Goal: Task Accomplishment & Management: Use online tool/utility

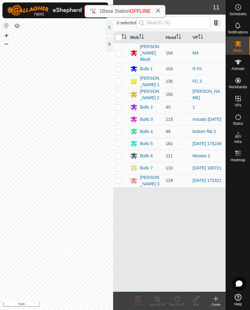
click at [131, 12] on span "OFFLINE" at bounding box center [140, 11] width 21 height 5
click at [160, 11] on icon at bounding box center [157, 10] width 5 height 5
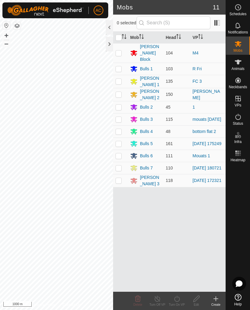
click at [108, 46] on div at bounding box center [109, 44] width 7 height 15
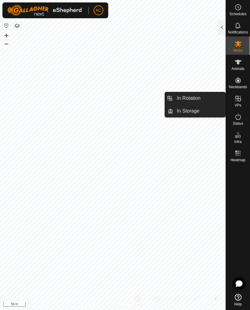
click at [206, 99] on link "In Rotation" at bounding box center [199, 98] width 52 height 12
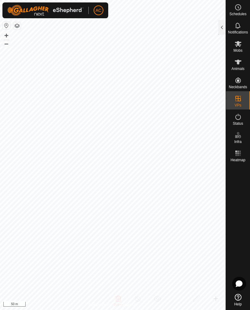
click at [219, 26] on div at bounding box center [221, 27] width 7 height 15
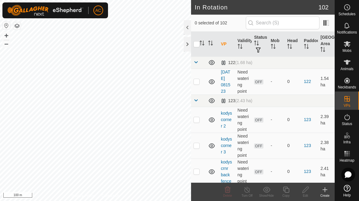
click at [249, 192] on icon at bounding box center [325, 189] width 7 height 7
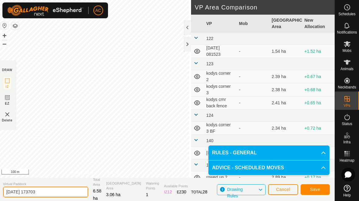
click at [55, 188] on input "[DATE] 173703" at bounding box center [45, 191] width 85 height 11
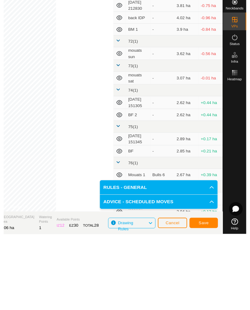
scroll to position [520, 0]
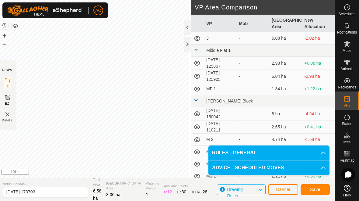
scroll to position [1040, 0]
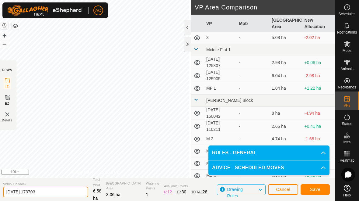
click at [56, 191] on input "[DATE] 173703" at bounding box center [45, 191] width 85 height 11
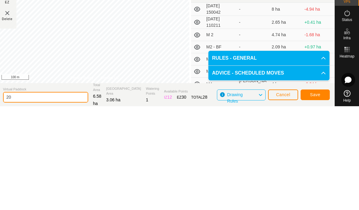
type input "2"
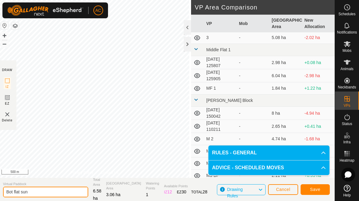
type input "Bot flat sun"
click at [249, 190] on span "Save" at bounding box center [315, 189] width 10 height 5
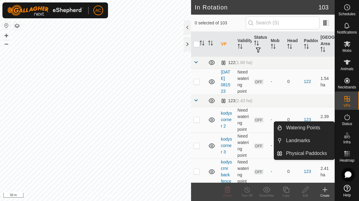
click at [249, 129] on span "Watering Points" at bounding box center [303, 127] width 34 height 7
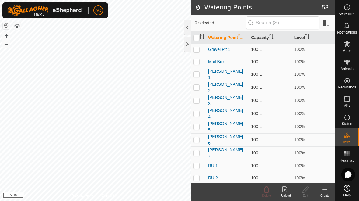
click at [249, 192] on icon at bounding box center [325, 189] width 7 height 7
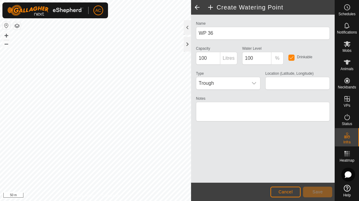
type input "-45.932384, 167.753808"
click at [249, 189] on span "Save" at bounding box center [318, 191] width 10 height 5
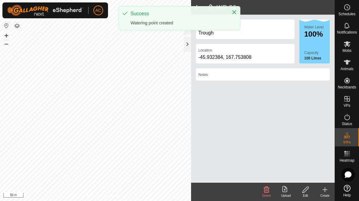
click at [249, 189] on icon at bounding box center [325, 189] width 4 height 0
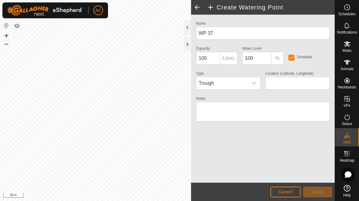
type input "-45.932010, 167.755283"
click at [249, 190] on span "Save" at bounding box center [318, 191] width 10 height 5
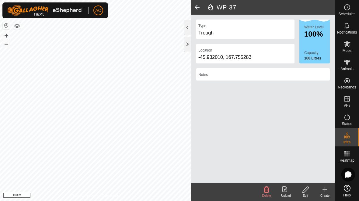
click at [185, 43] on div at bounding box center [187, 44] width 7 height 15
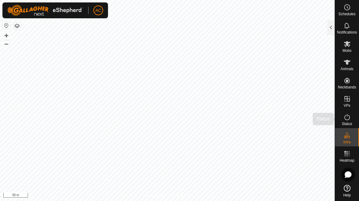
click at [249, 120] on icon at bounding box center [347, 116] width 7 height 7
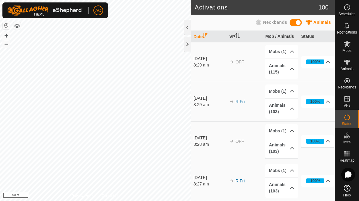
click at [187, 46] on div at bounding box center [187, 44] width 7 height 15
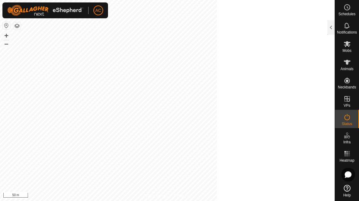
scroll to position [122, 0]
